Goal: Navigation & Orientation: Understand site structure

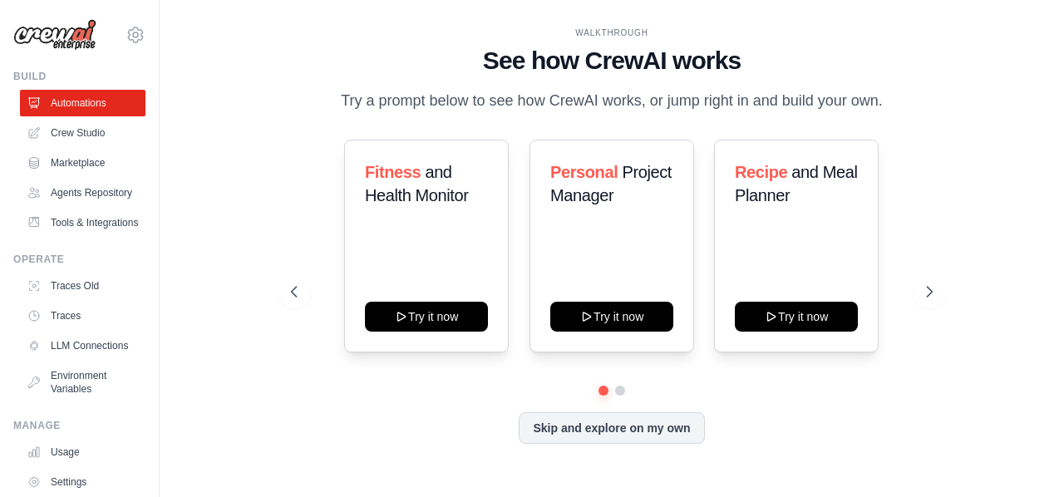
click at [65, 62] on div "[EMAIL_ADDRESS][DOMAIN_NAME] Settings Build Automations" at bounding box center [80, 248] width 160 height 497
click at [64, 47] on img at bounding box center [54, 35] width 83 height 32
click at [65, 35] on img at bounding box center [54, 35] width 83 height 32
click at [80, 157] on link "Marketplace" at bounding box center [85, 163] width 126 height 27
click at [96, 236] on link "Tools & Integrations" at bounding box center [85, 222] width 126 height 27
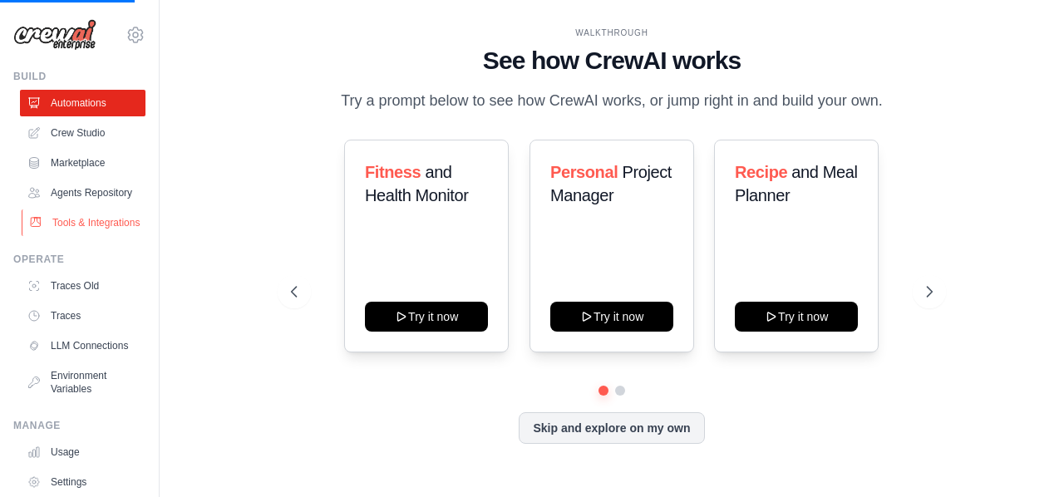
click at [96, 236] on link "Tools & Integrations" at bounding box center [85, 222] width 126 height 27
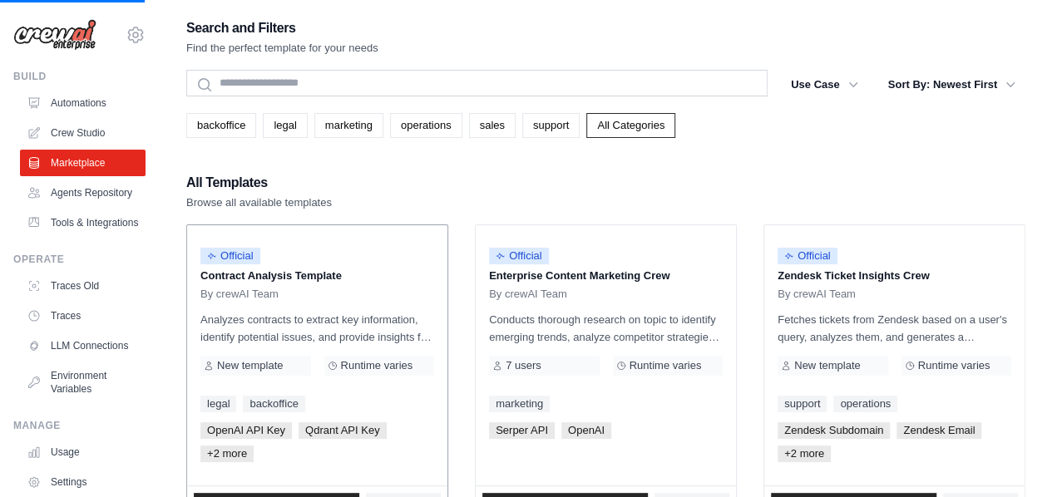
scroll to position [138, 0]
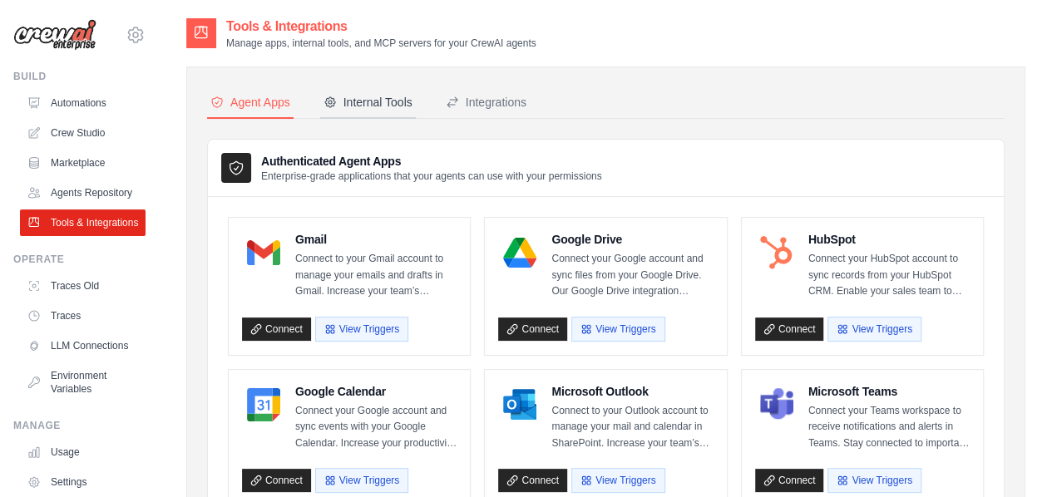
click at [375, 90] on button "Internal Tools" at bounding box center [368, 103] width 96 height 32
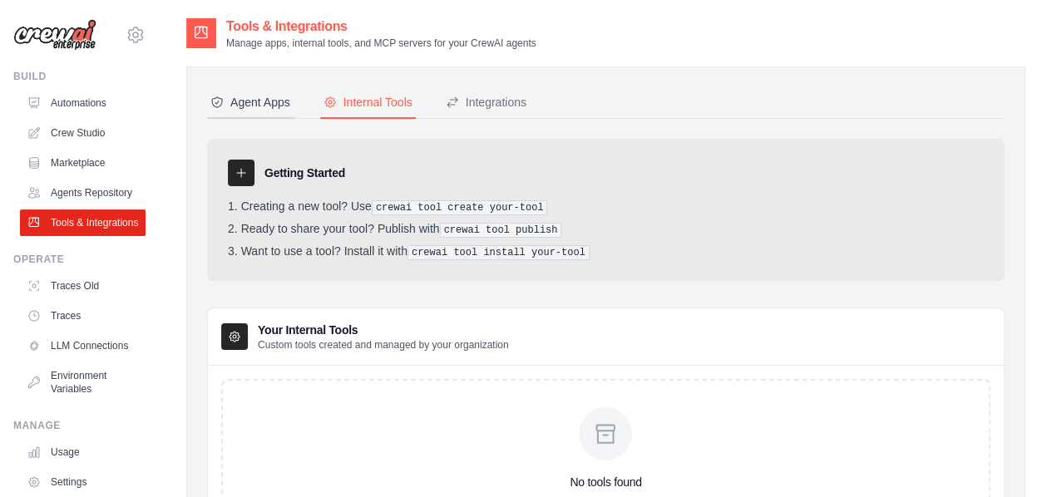
click at [249, 109] on div "Agent Apps" at bounding box center [250, 102] width 80 height 17
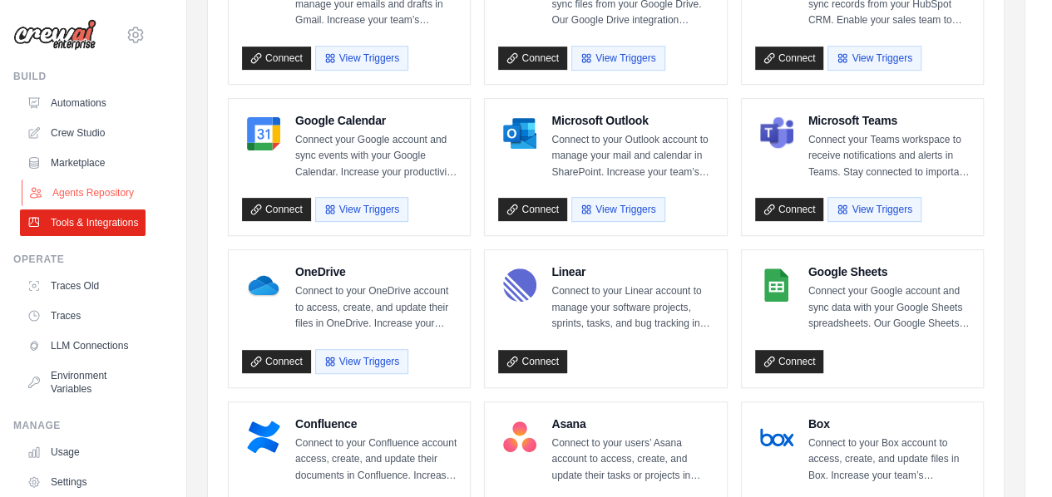
scroll to position [269, 0]
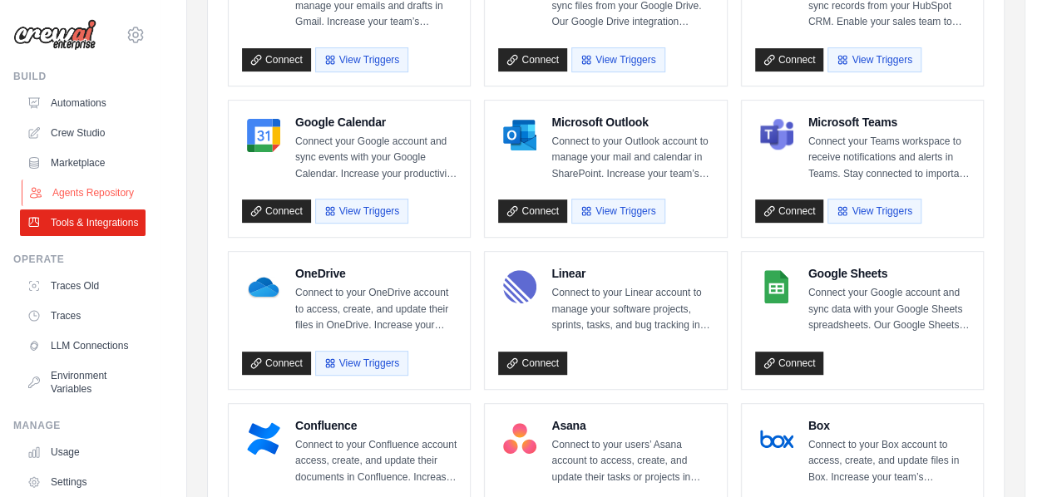
click at [65, 206] on link "Agents Repository" at bounding box center [85, 193] width 126 height 27
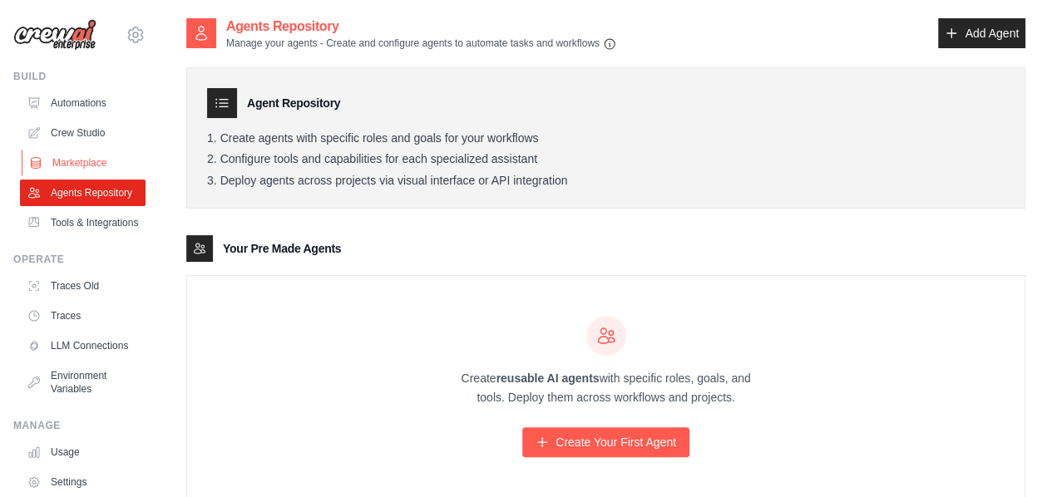
click at [100, 166] on link "Marketplace" at bounding box center [85, 163] width 126 height 27
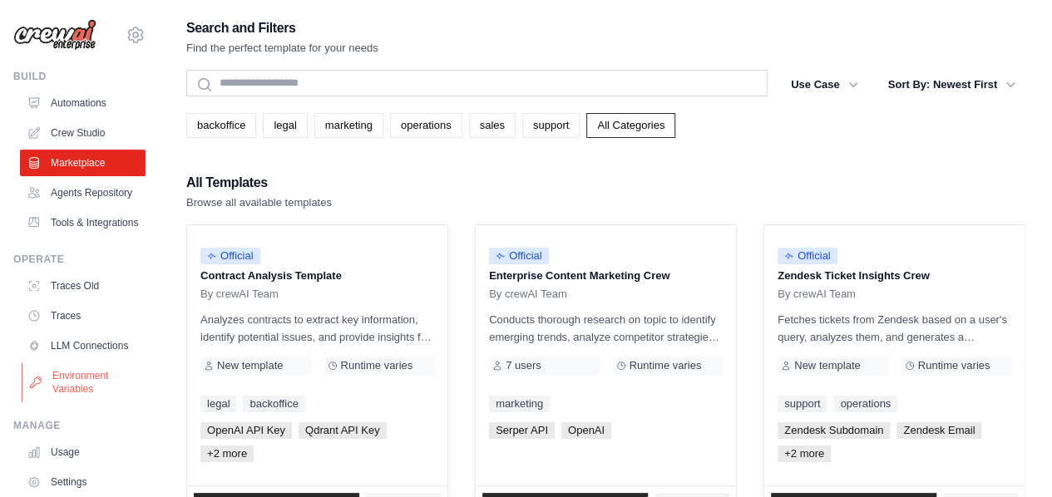
scroll to position [126, 0]
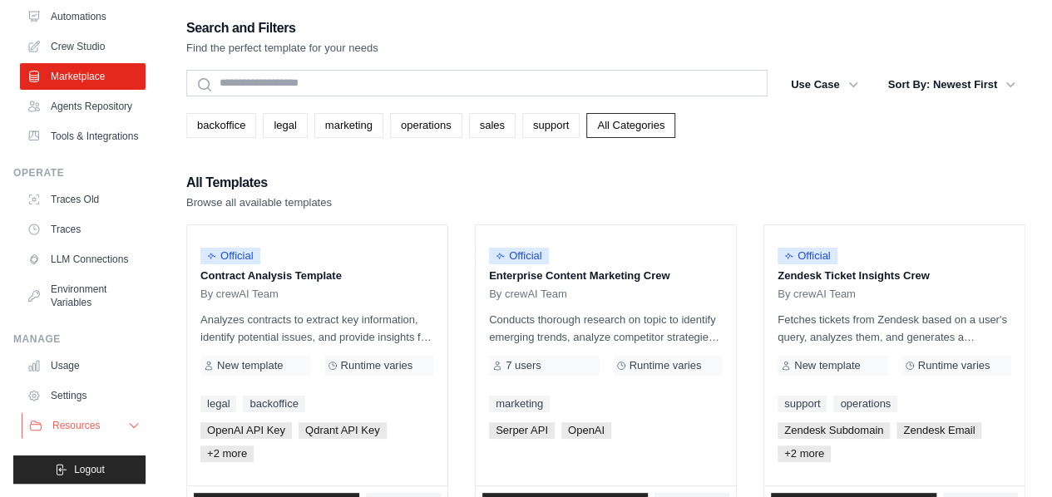
click at [127, 426] on icon at bounding box center [133, 425] width 13 height 13
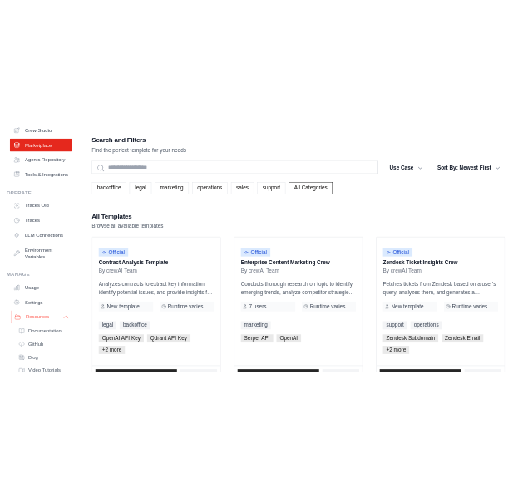
scroll to position [245, 0]
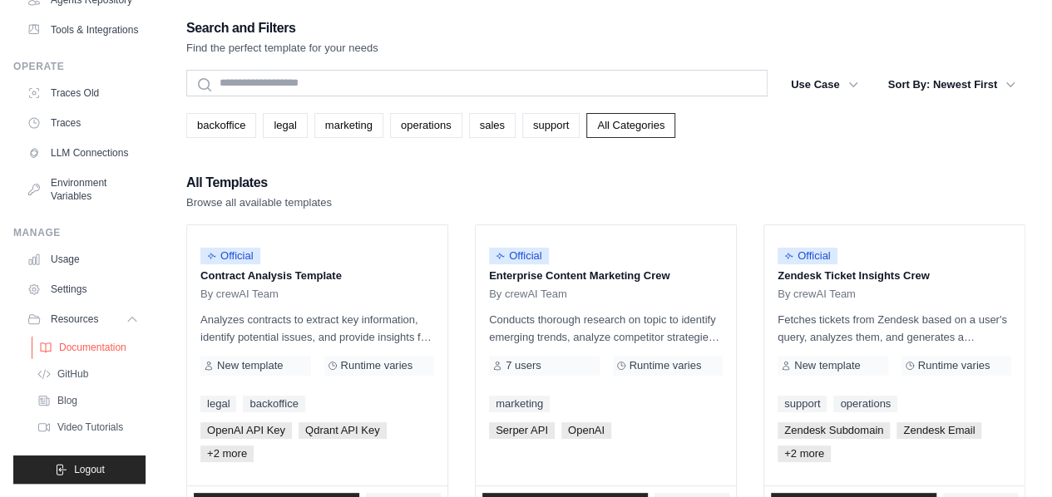
click at [100, 341] on span "Documentation" at bounding box center [92, 347] width 67 height 13
